Goal: Register for event/course

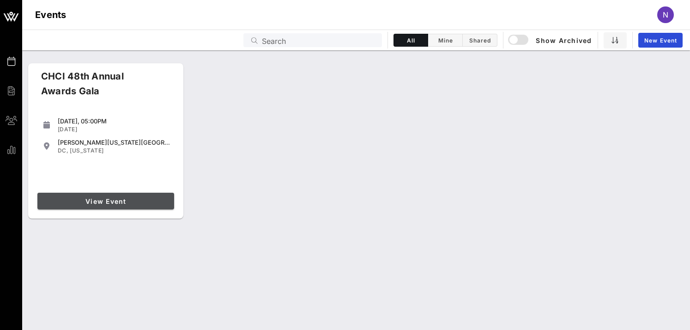
click at [106, 200] on span "View Event" at bounding box center [105, 201] width 129 height 8
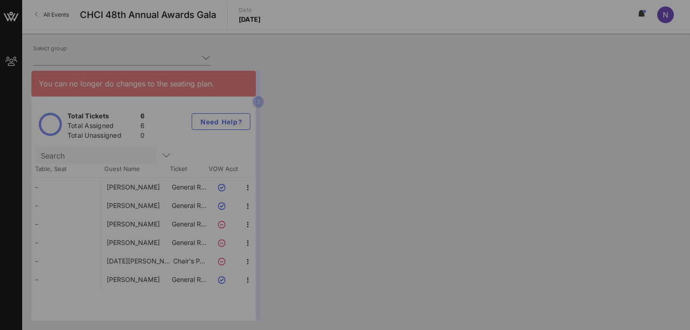
type input "General Motors (General Motors) [[DATE][PERSON_NAME], [PERSON_NAME][EMAIL_ADDRE…"
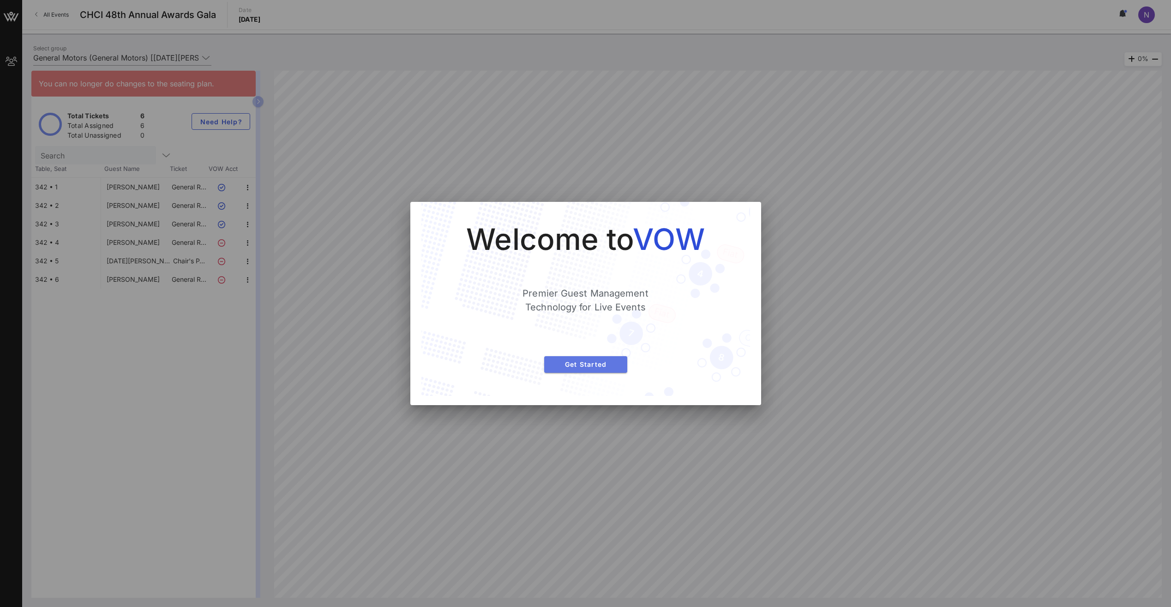
click at [604, 329] on span "Get Started" at bounding box center [586, 364] width 68 height 8
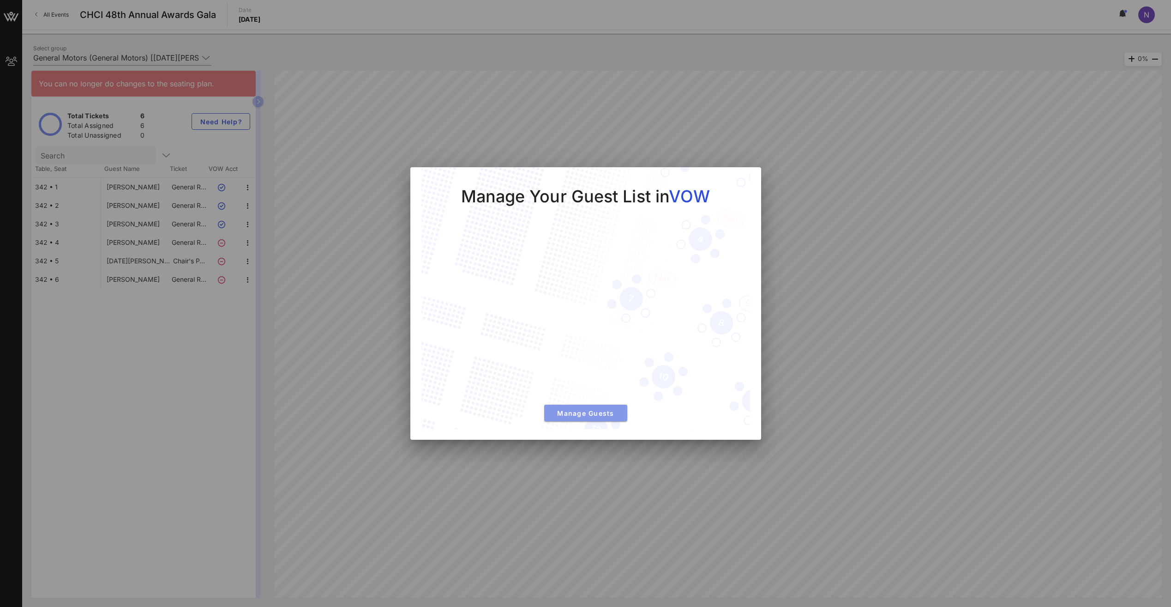
click at [609, 329] on span "Manage Guests" at bounding box center [586, 413] width 68 height 8
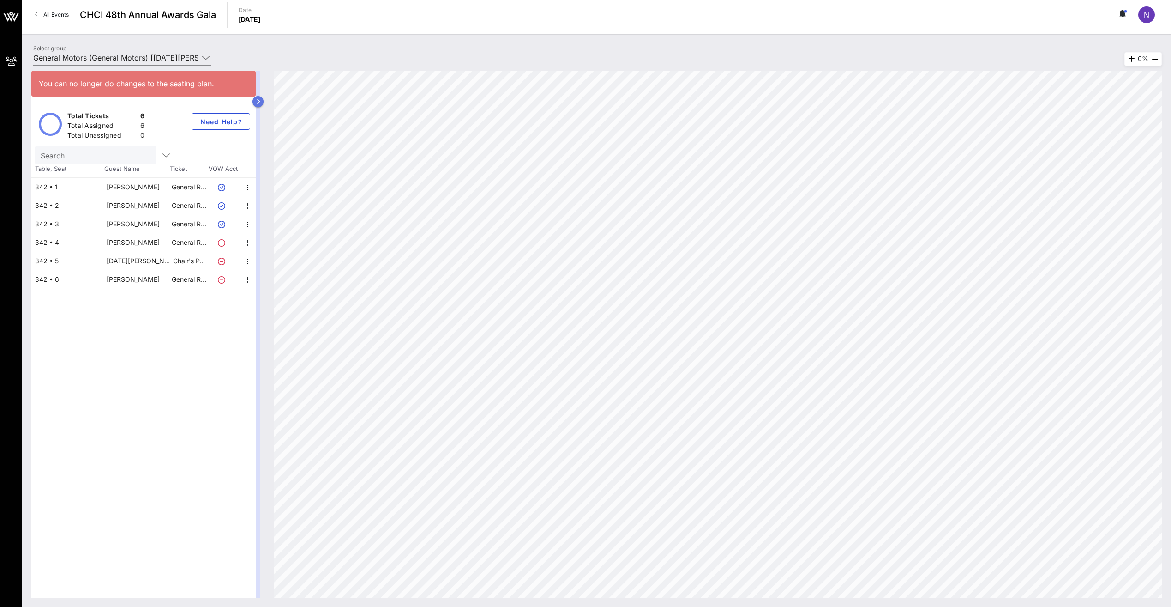
click at [258, 101] on icon "button" at bounding box center [258, 102] width 4 height 6
